Goal: Check status

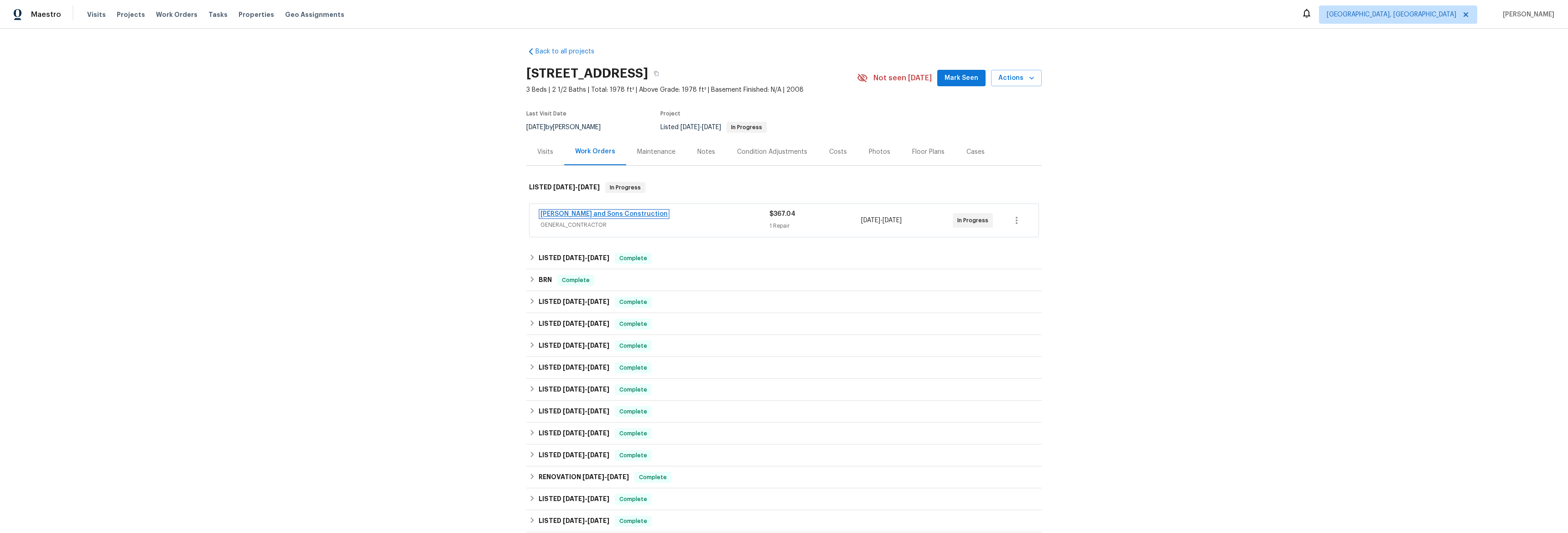
click at [558, 216] on link "[PERSON_NAME] and Sons Construction" at bounding box center [604, 214] width 127 height 6
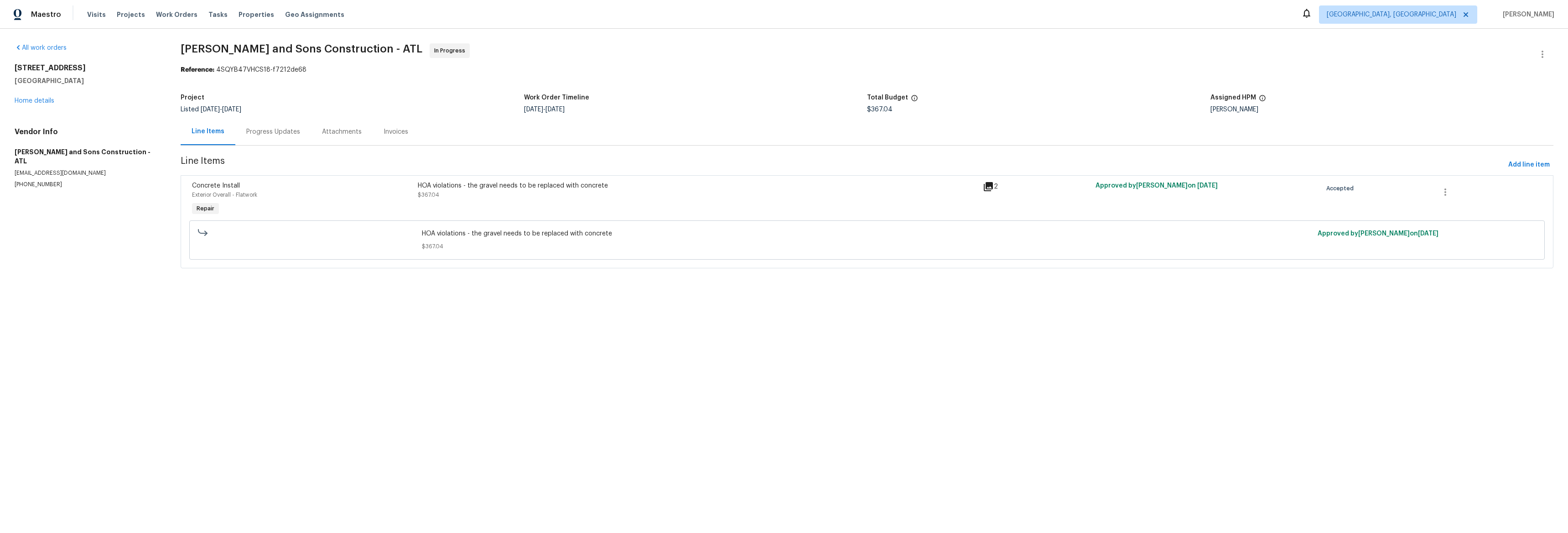
click at [984, 186] on icon at bounding box center [988, 186] width 9 height 9
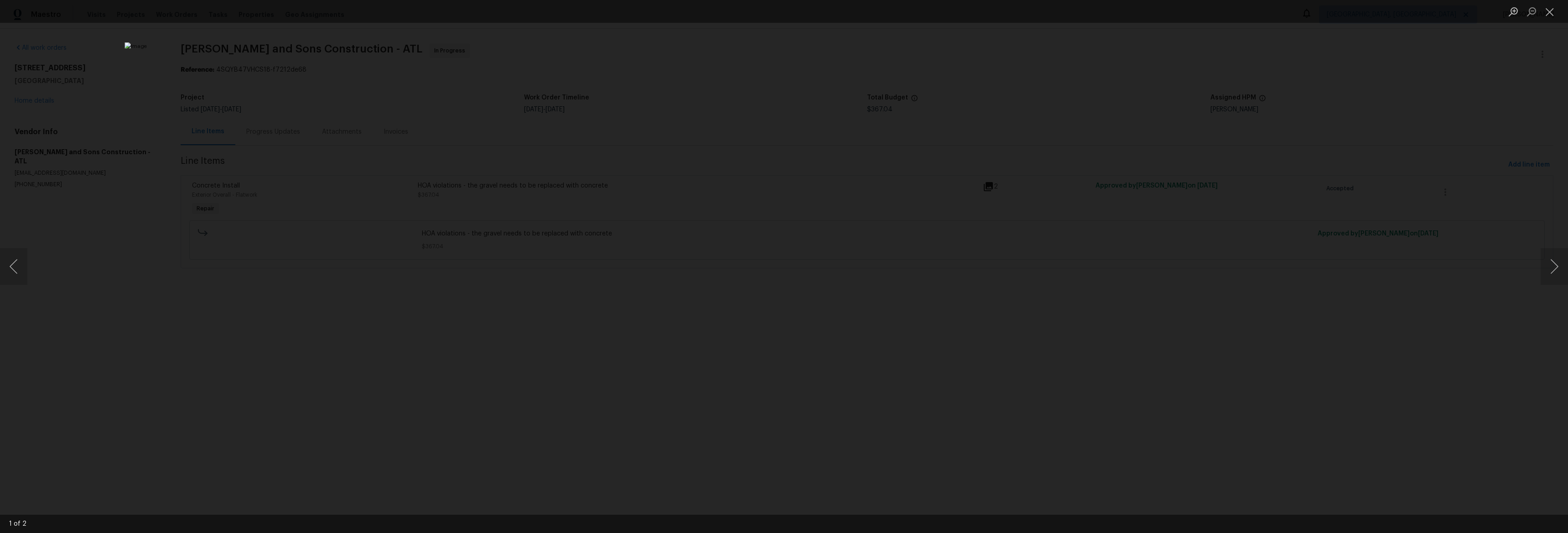
click at [383, 243] on div "Lightbox" at bounding box center [784, 266] width 1568 height 533
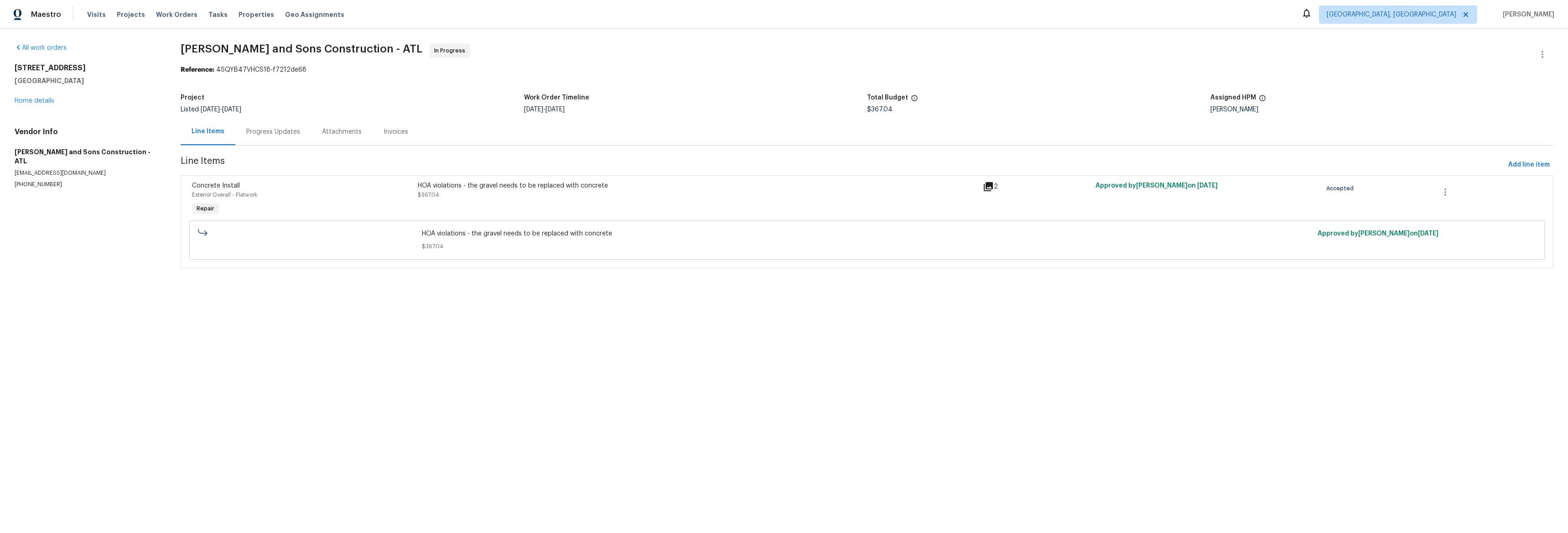
click at [270, 135] on div "Progress Updates" at bounding box center [273, 132] width 54 height 9
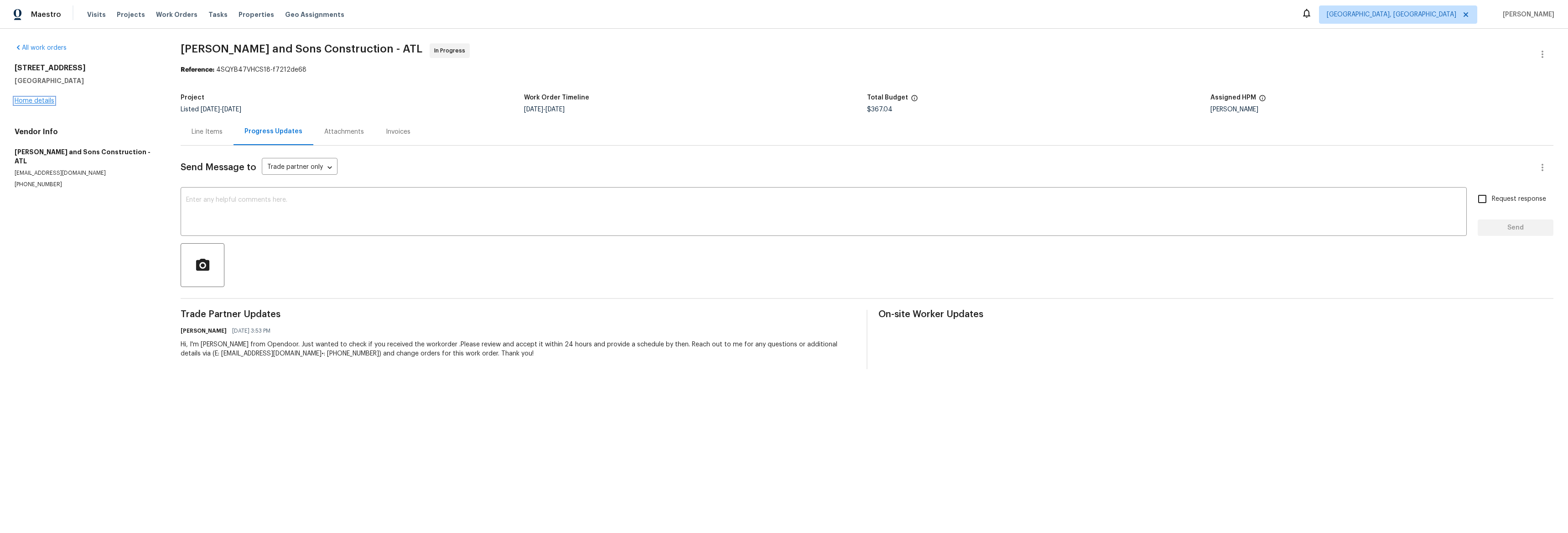
click at [35, 104] on link "Home details" at bounding box center [34, 101] width 40 height 6
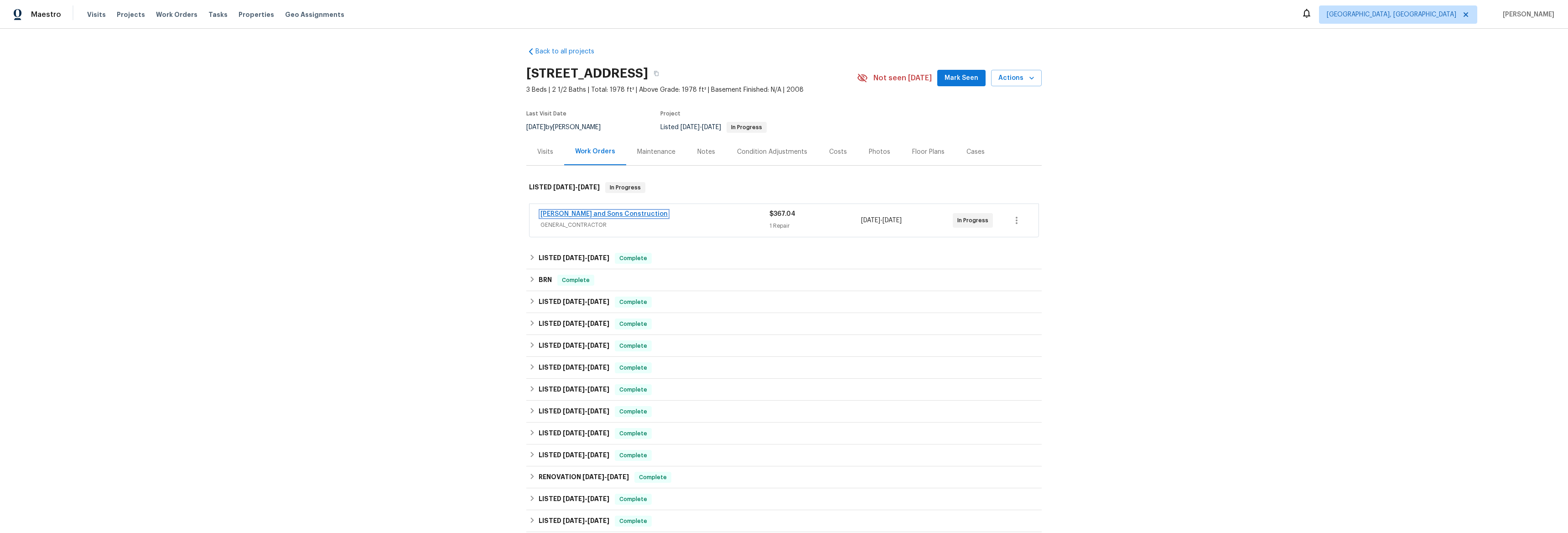
click at [583, 211] on link "[PERSON_NAME] and Sons Construction" at bounding box center [604, 214] width 127 height 6
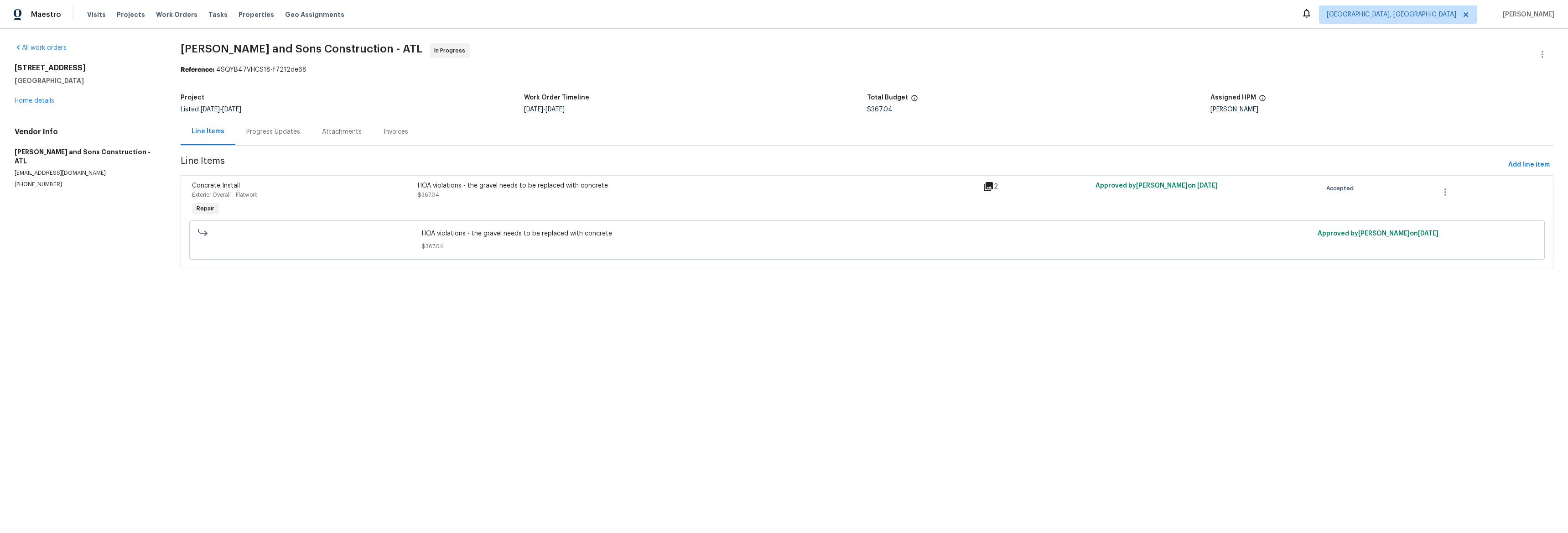
click at [268, 135] on div "Progress Updates" at bounding box center [273, 132] width 54 height 9
